Goal: Communication & Community: Answer question/provide support

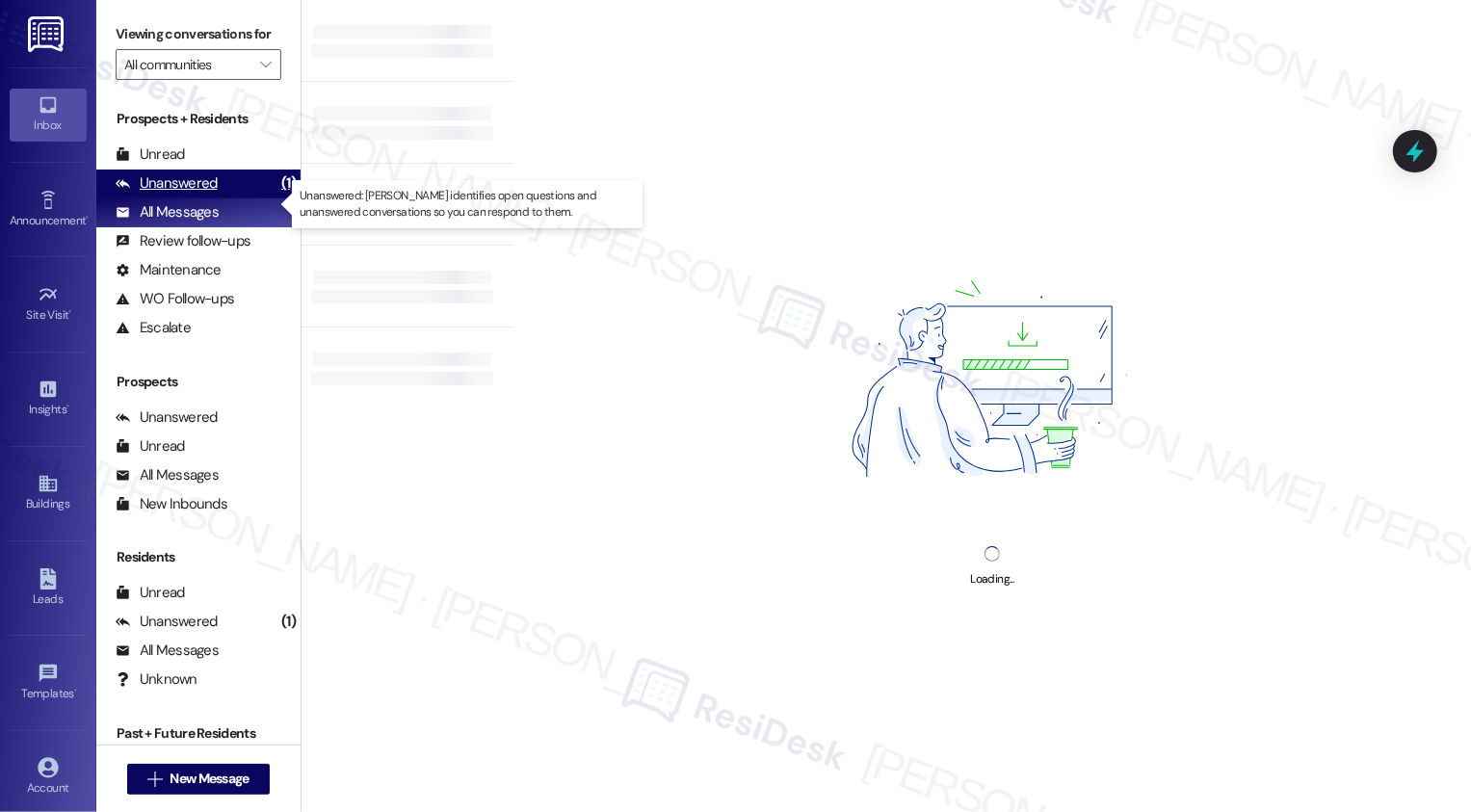
click at [240, 199] on div "Unanswered (1)" at bounding box center [199, 184] width 205 height 29
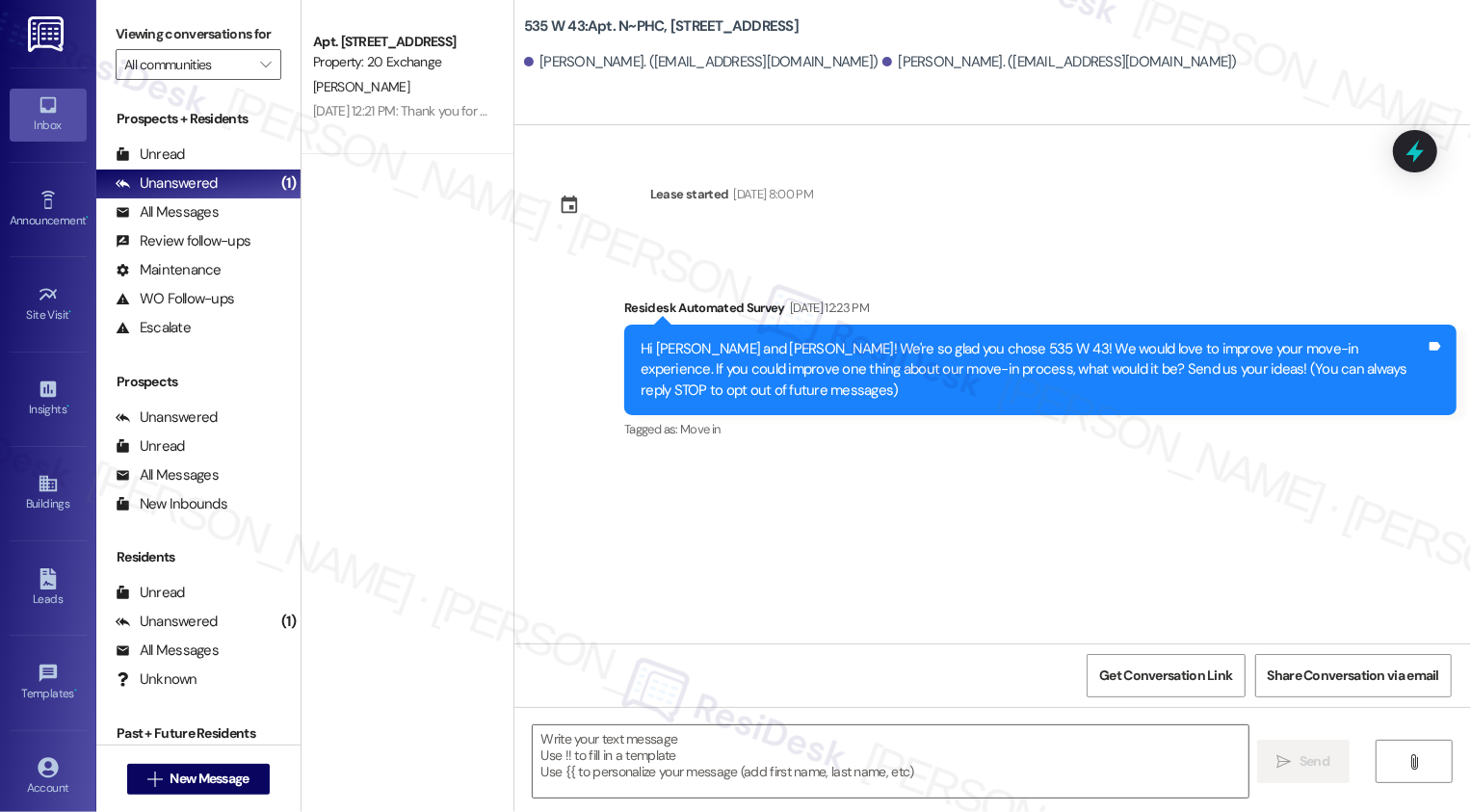
type textarea "Fetching suggested responses. Please feel free to read through the conversation…"
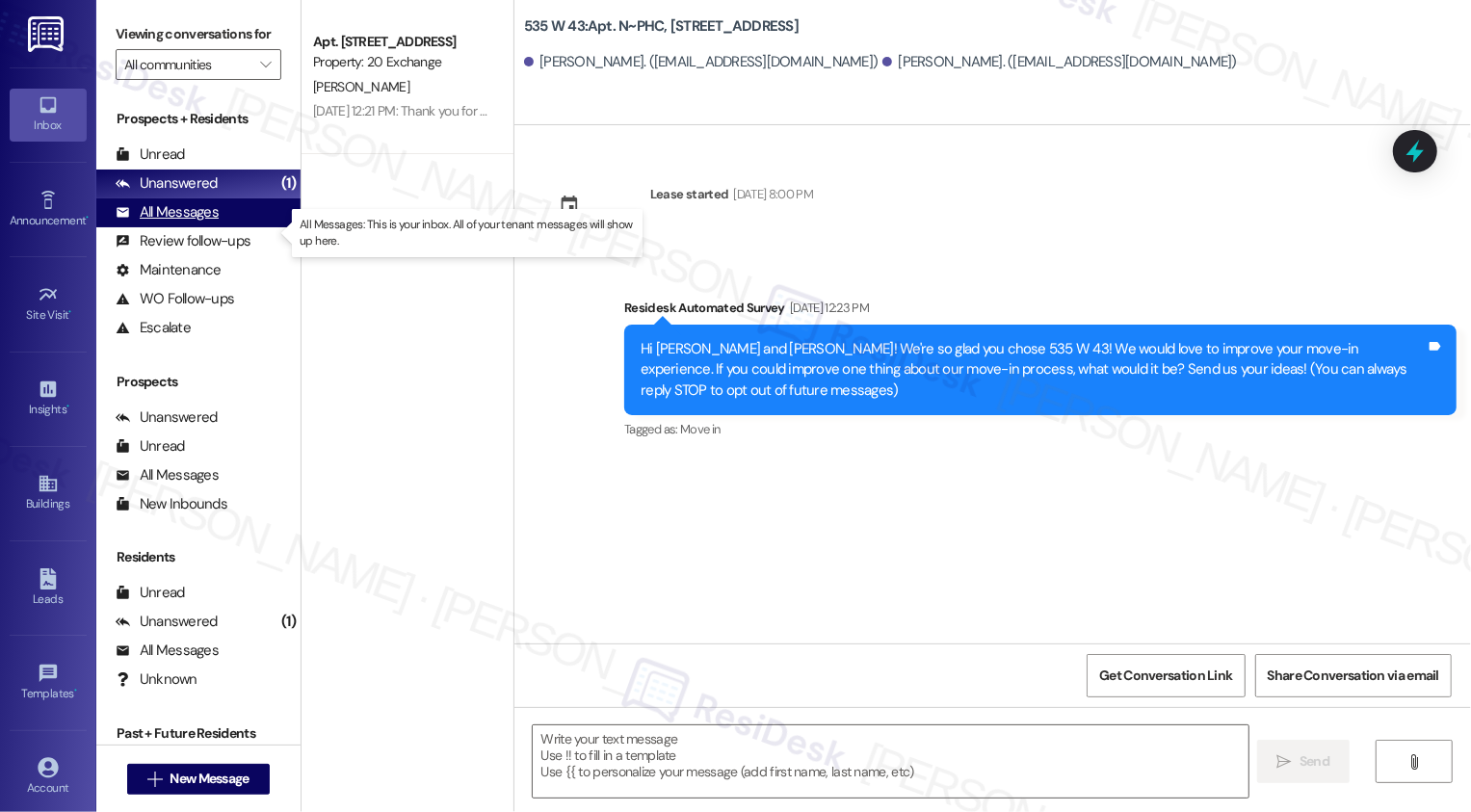
click at [184, 222] on div "All Messages" at bounding box center [168, 213] width 103 height 20
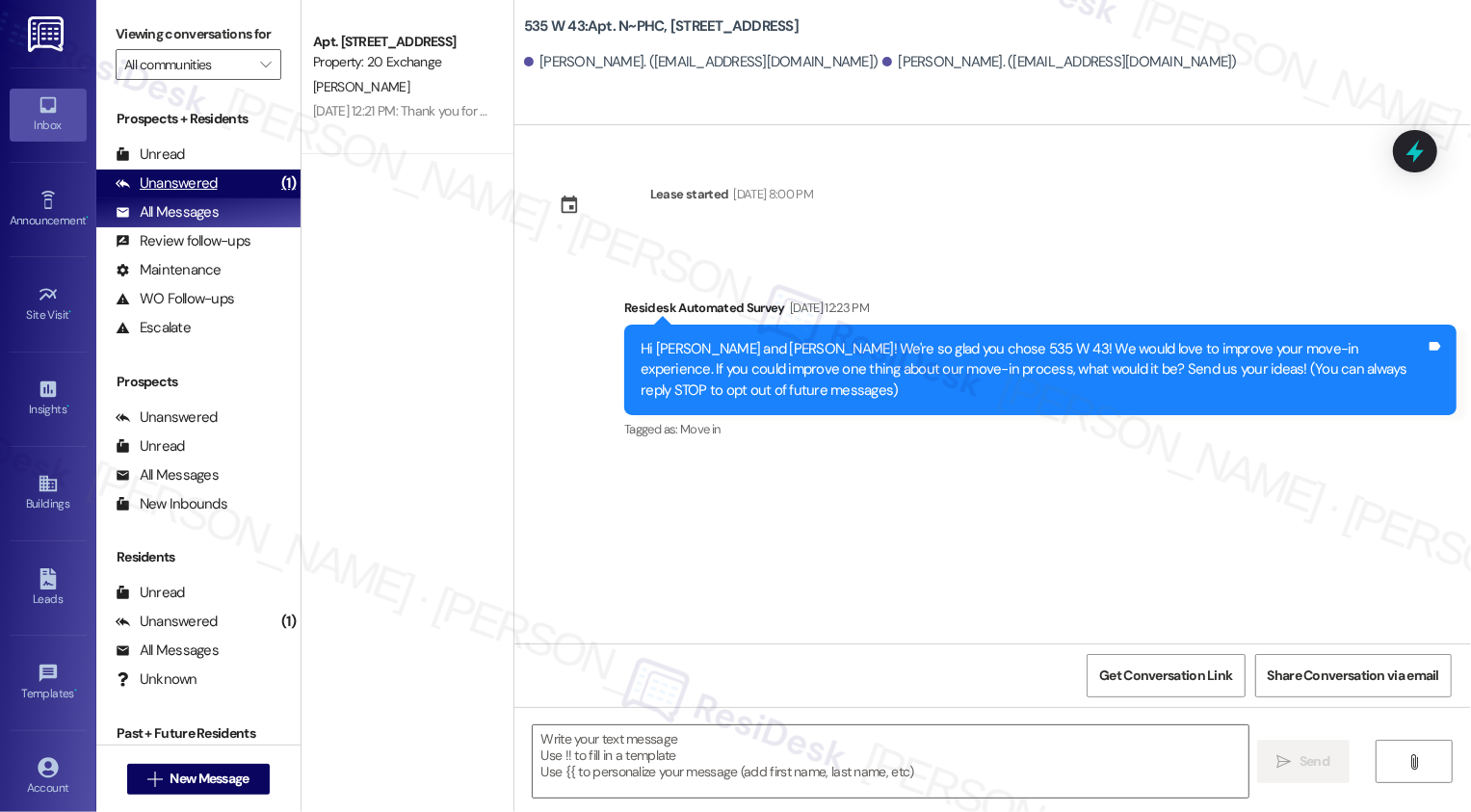
click at [188, 194] on div "Unanswered" at bounding box center [167, 183] width 102 height 20
type textarea "Fetching suggested responses. Please feel free to read through the conversation…"
